Goal: Book appointment/travel/reservation

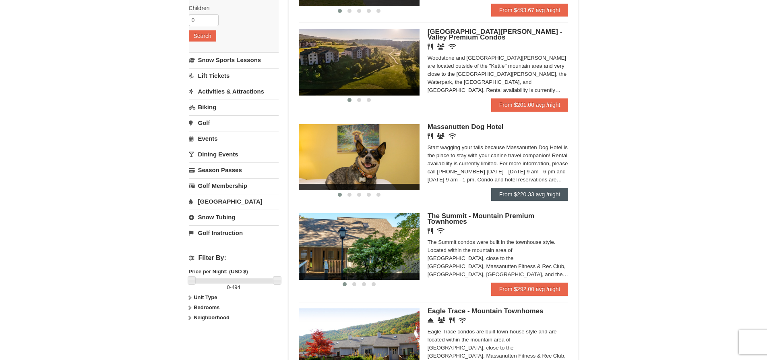
scroll to position [161, 0]
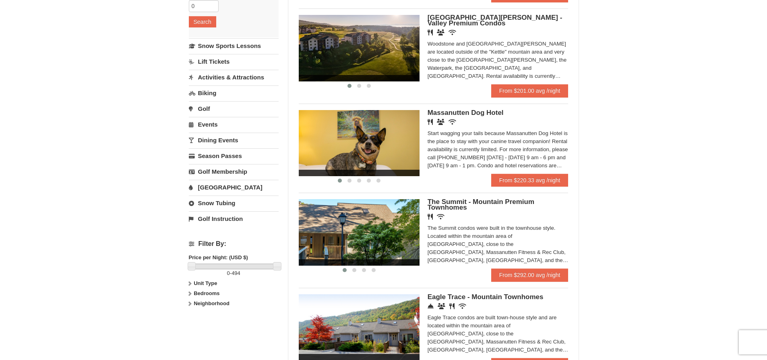
click at [491, 202] on span "The Summit - Mountain Premium Townhomes" at bounding box center [481, 204] width 107 height 13
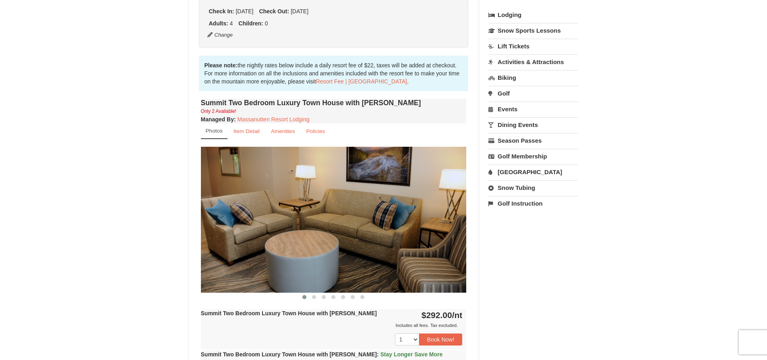
scroll to position [282, 0]
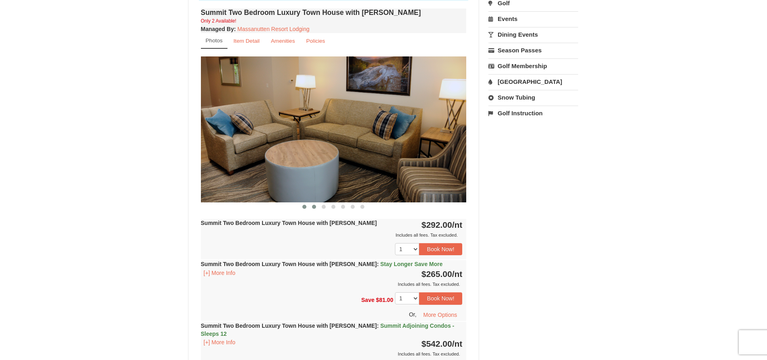
click at [315, 205] on span at bounding box center [314, 207] width 4 height 4
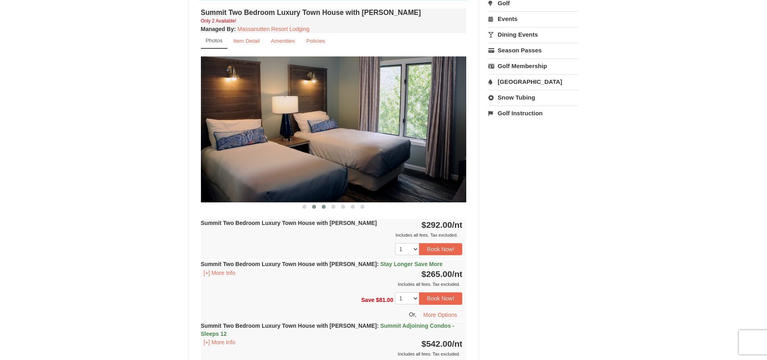
click at [326, 205] on button at bounding box center [324, 207] width 10 height 8
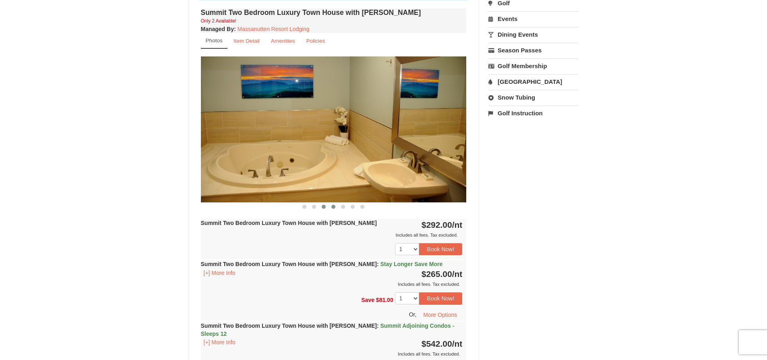
click at [337, 206] on button at bounding box center [334, 207] width 10 height 8
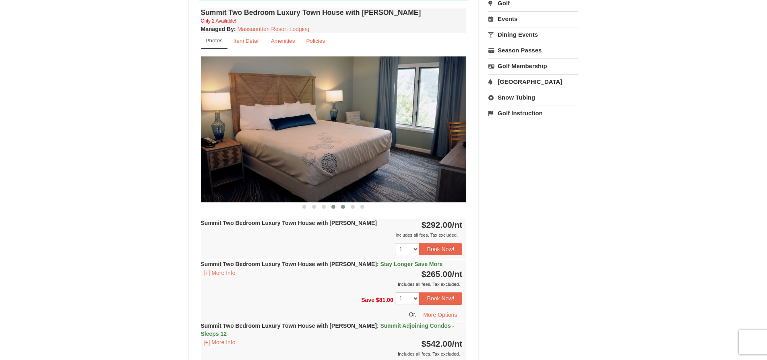
click at [341, 206] on span at bounding box center [343, 207] width 4 height 4
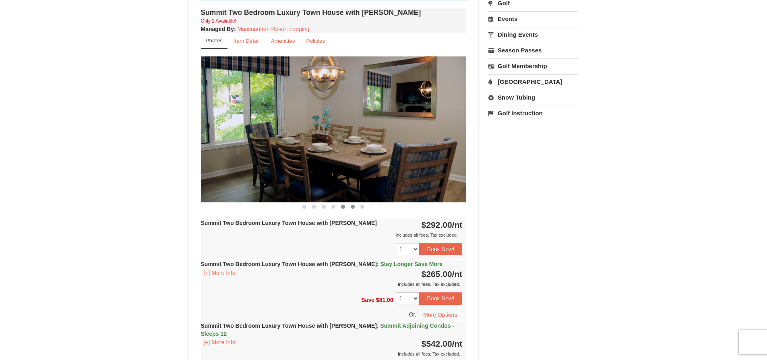
click at [352, 205] on span at bounding box center [353, 207] width 4 height 4
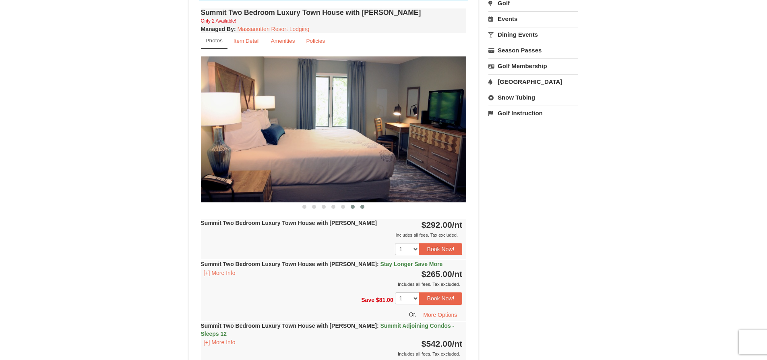
click at [364, 205] on span at bounding box center [362, 207] width 4 height 4
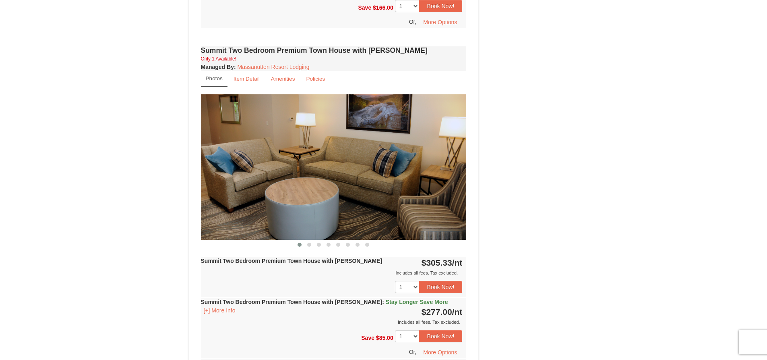
scroll to position [644, 0]
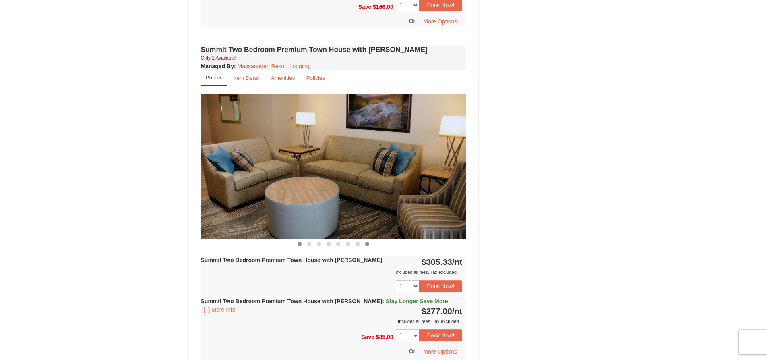
click at [366, 242] on span at bounding box center [367, 244] width 4 height 4
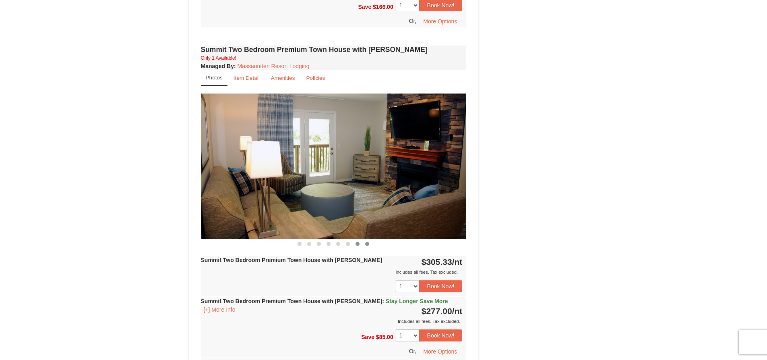
click at [358, 242] on span at bounding box center [358, 244] width 4 height 4
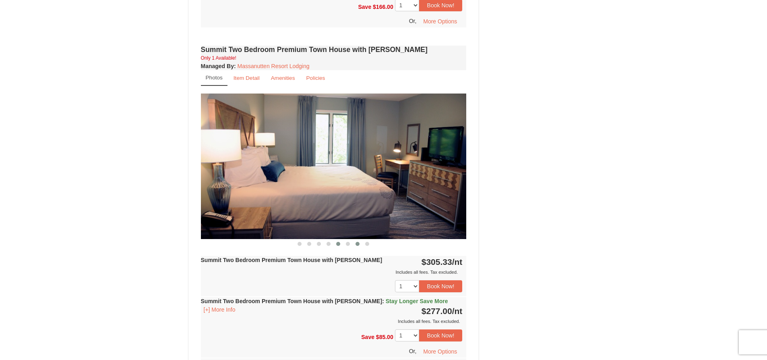
click at [339, 242] on span at bounding box center [338, 244] width 4 height 4
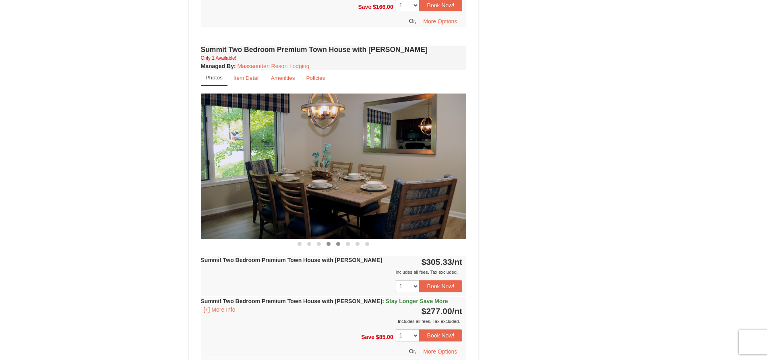
click at [326, 240] on button at bounding box center [329, 244] width 10 height 8
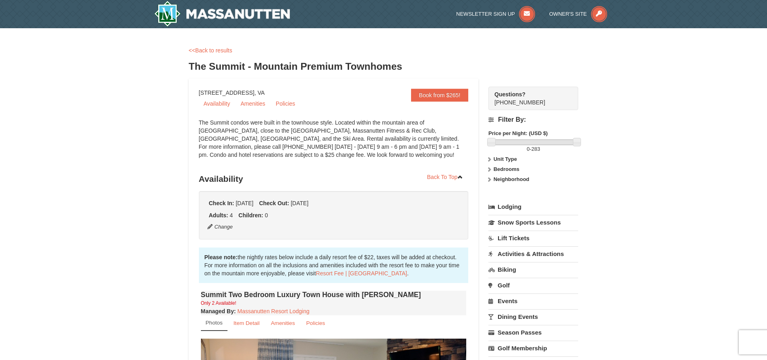
scroll to position [40, 0]
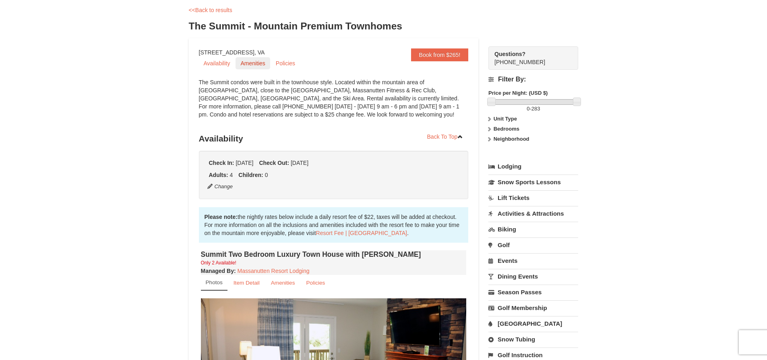
click at [253, 62] on link "Amenities" at bounding box center [253, 63] width 34 height 12
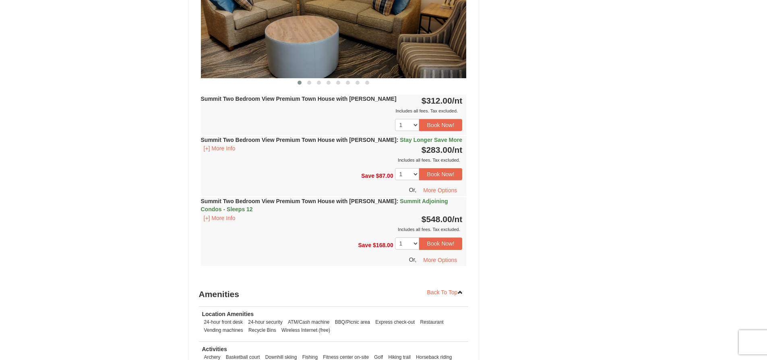
scroll to position [1600, 0]
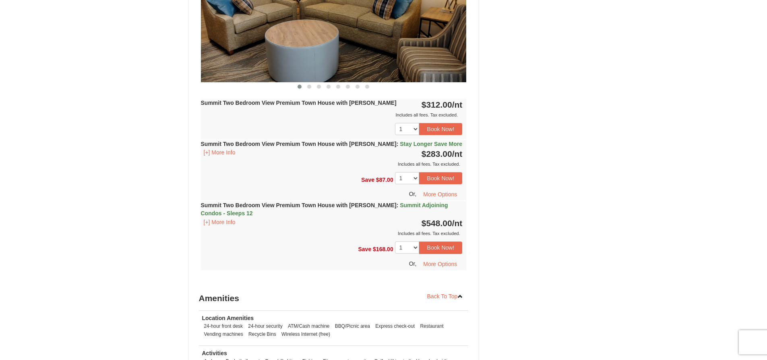
click at [334, 202] on strong "Summit Two Bedroom View Premium Town House with Jacuzzi : Summit Adjoining Cond…" at bounding box center [324, 209] width 247 height 14
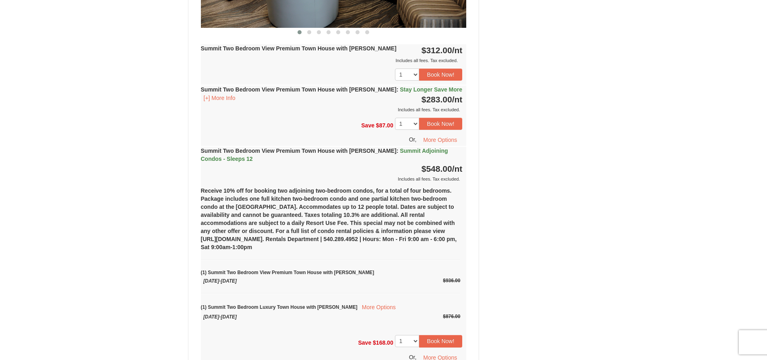
scroll to position [1640, 0]
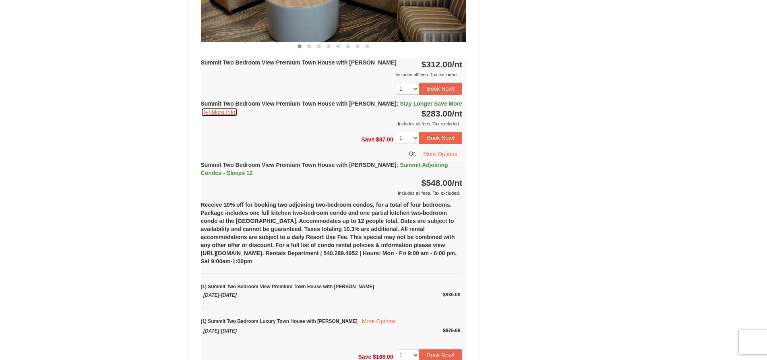
click at [227, 108] on button "[+] More Info" at bounding box center [219, 112] width 37 height 9
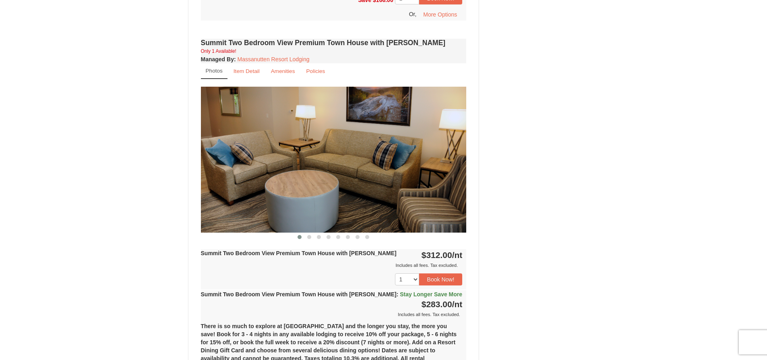
scroll to position [1439, 0]
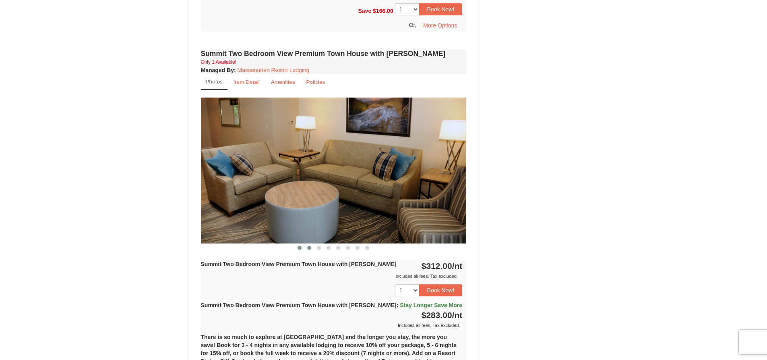
click at [310, 246] on span at bounding box center [309, 248] width 4 height 4
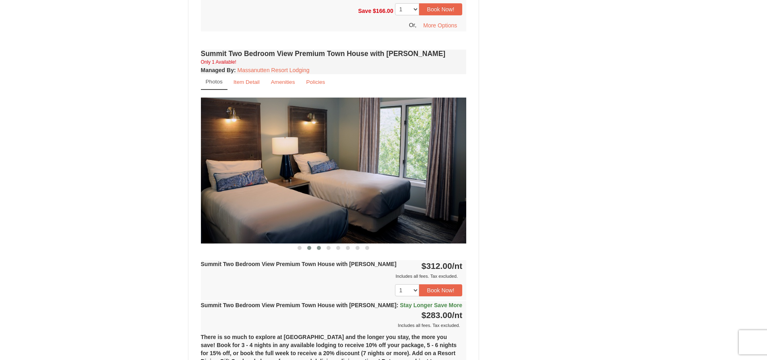
click at [316, 244] on button at bounding box center [319, 248] width 10 height 8
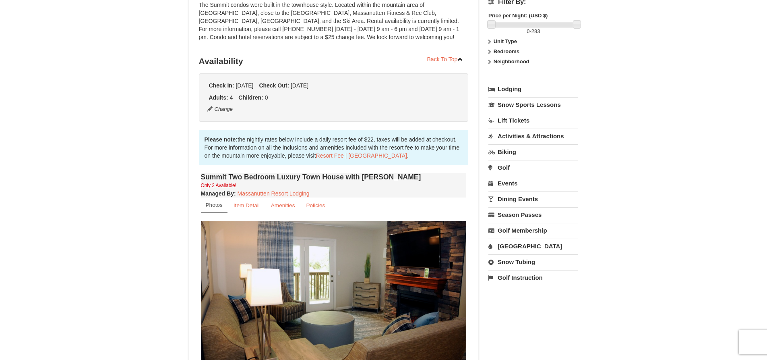
scroll to position [121, 0]
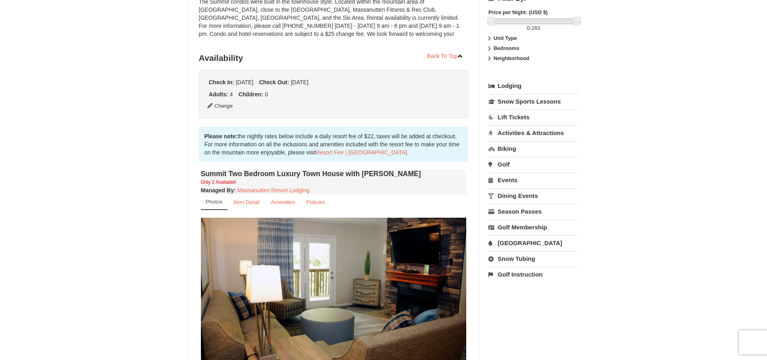
click at [549, 134] on link "Activities & Attractions" at bounding box center [534, 132] width 90 height 15
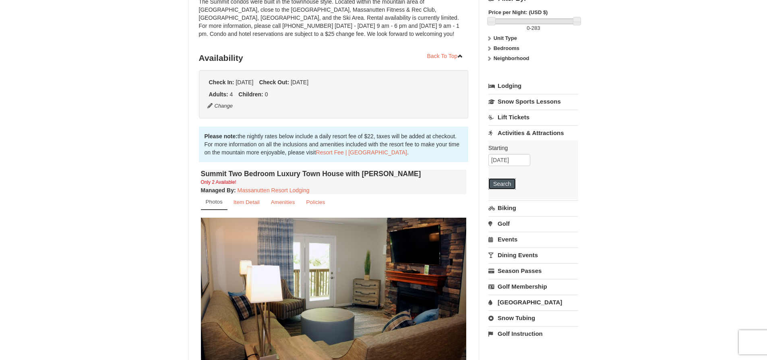
click at [503, 184] on button "Search" at bounding box center [502, 183] width 27 height 11
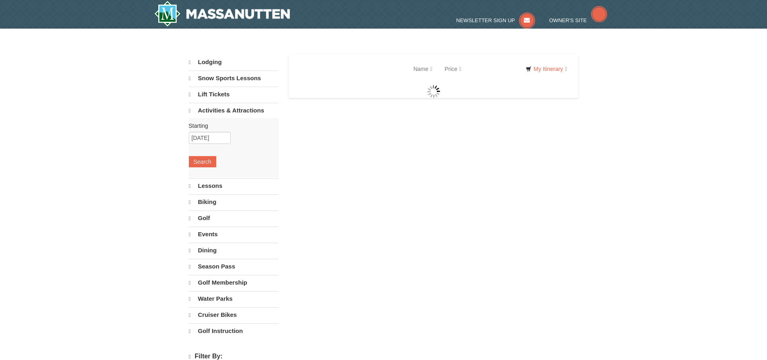
select select "10"
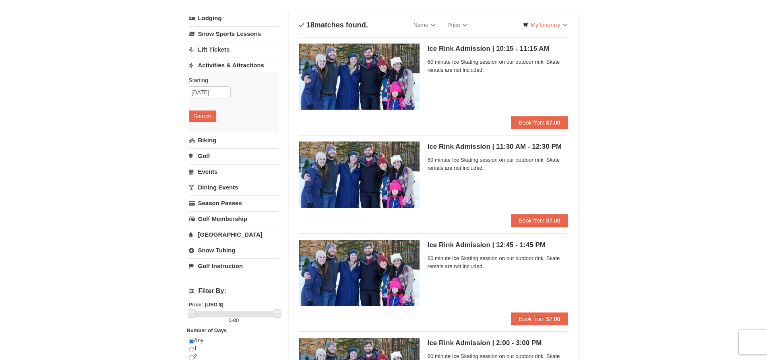
scroll to position [58, 0]
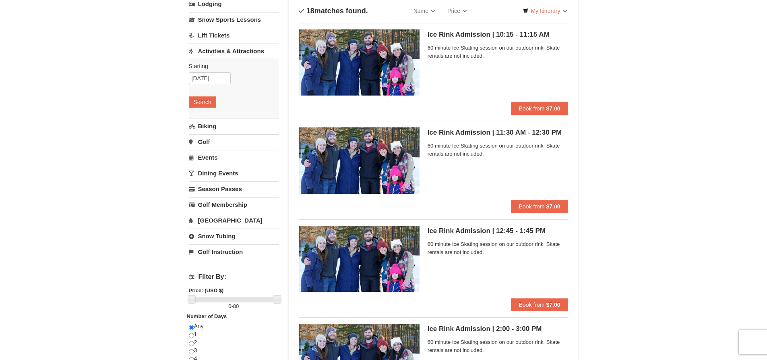
click at [217, 234] on link "Snow Tubing" at bounding box center [234, 235] width 90 height 15
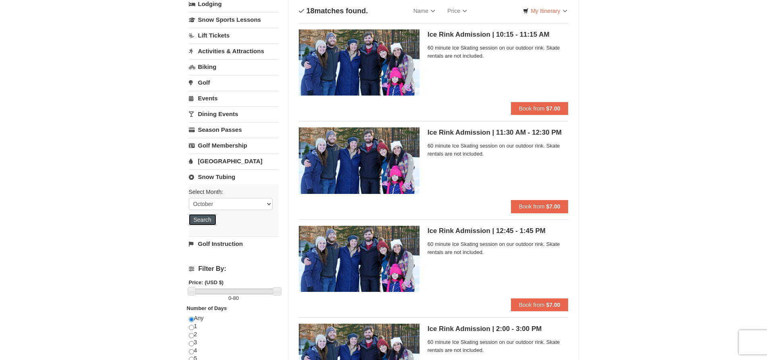
click at [206, 220] on button "Search" at bounding box center [202, 219] width 27 height 11
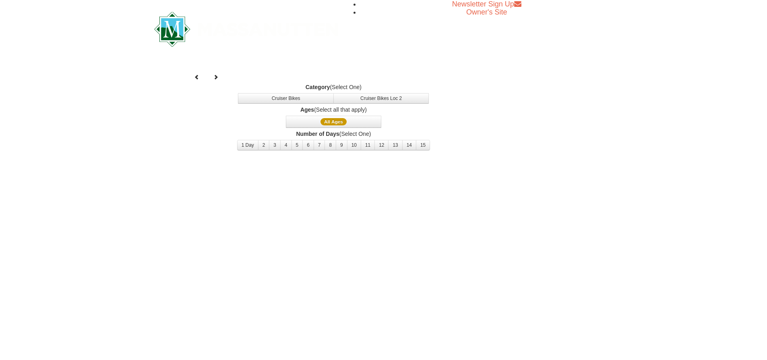
select select "10"
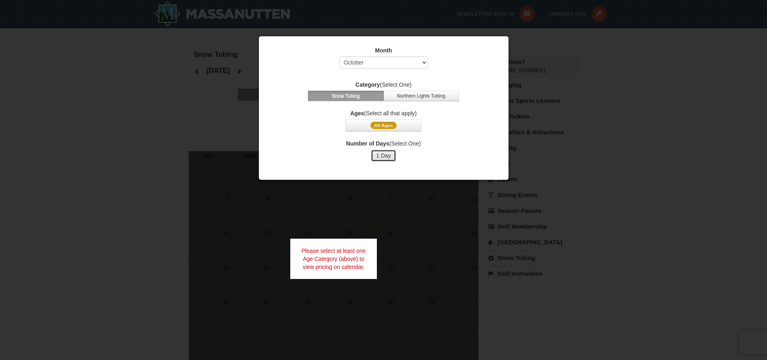
click at [384, 157] on button "1 Day" at bounding box center [383, 155] width 25 height 12
click at [416, 95] on button "Northern Lights Tubing" at bounding box center [421, 96] width 76 height 10
click at [352, 94] on button "Snow Tubing" at bounding box center [346, 96] width 76 height 10
click at [393, 124] on span "All Ages" at bounding box center [384, 125] width 26 height 7
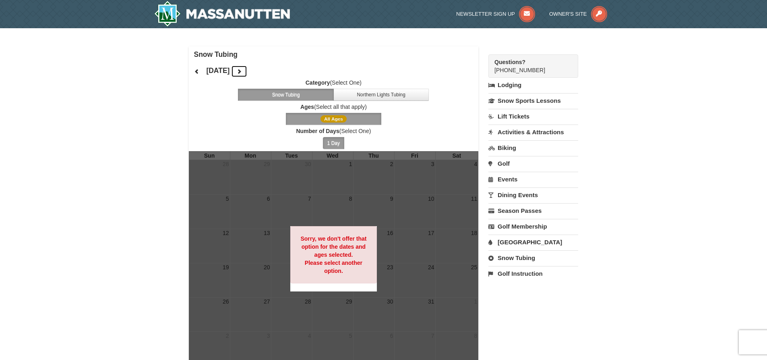
click at [242, 70] on icon at bounding box center [239, 71] width 6 height 6
click at [195, 73] on icon at bounding box center [197, 71] width 6 height 6
click at [524, 259] on link "Snow Tubing" at bounding box center [534, 257] width 90 height 15
click at [546, 284] on select "October November December January February March April May June July August Sep…" at bounding box center [531, 285] width 84 height 12
select select "11"
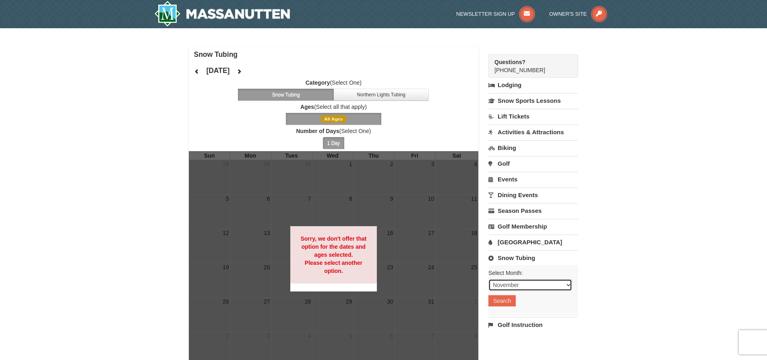
click at [489, 279] on select "October November December January February March April May June July August Sep…" at bounding box center [531, 285] width 84 height 12
click at [503, 300] on button "Search" at bounding box center [502, 300] width 27 height 11
click at [522, 114] on link "Lift Tickets" at bounding box center [534, 116] width 90 height 15
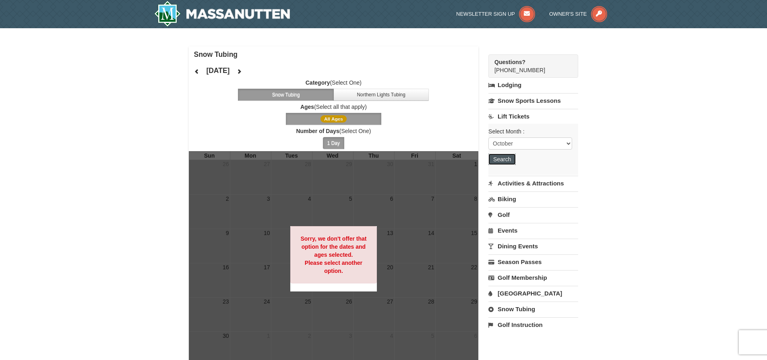
click at [507, 160] on button "Search" at bounding box center [502, 158] width 27 height 11
